Goal: Transaction & Acquisition: Purchase product/service

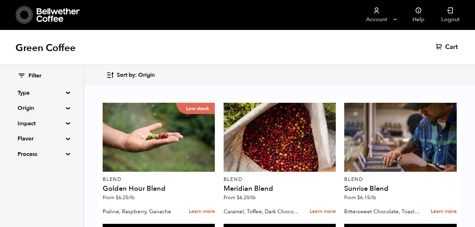
scroll to position [439, 0]
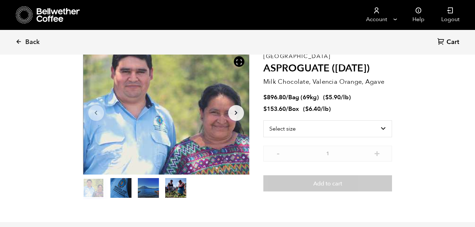
scroll to position [40, 0]
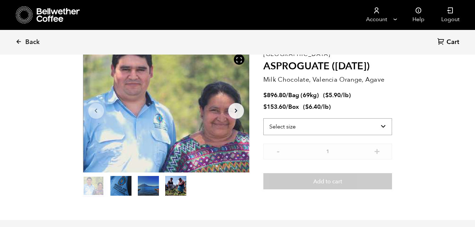
click at [384, 126] on select "Select size Bag (69kg) (152 lbs) Box (24 lbs)" at bounding box center [327, 126] width 129 height 17
select select "box"
click at [263, 118] on select "Select size Bag (69kg) (152 lbs) Box (24 lbs)" at bounding box center [327, 126] width 129 height 17
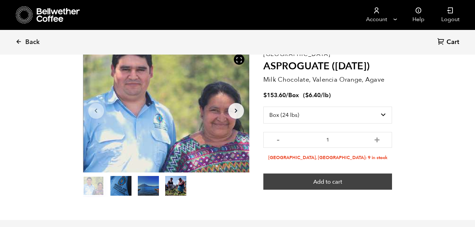
click at [339, 184] on button "Add to cart" at bounding box center [327, 181] width 129 height 16
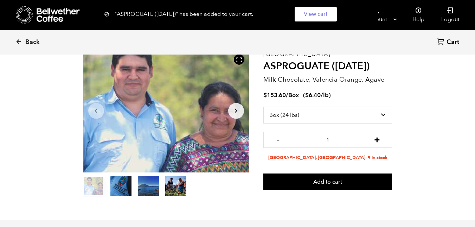
click at [378, 141] on button "+" at bounding box center [377, 138] width 9 height 7
type input "2"
click at [449, 40] on span "Cart" at bounding box center [452, 42] width 13 height 8
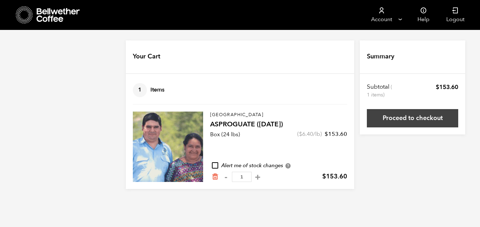
click at [414, 116] on link "Proceed to checkout" at bounding box center [412, 118] width 91 height 18
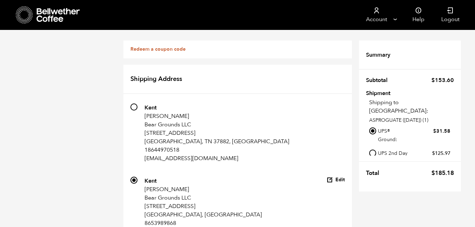
scroll to position [532, 0]
radio input "true"
